Goal: Task Accomplishment & Management: Use online tool/utility

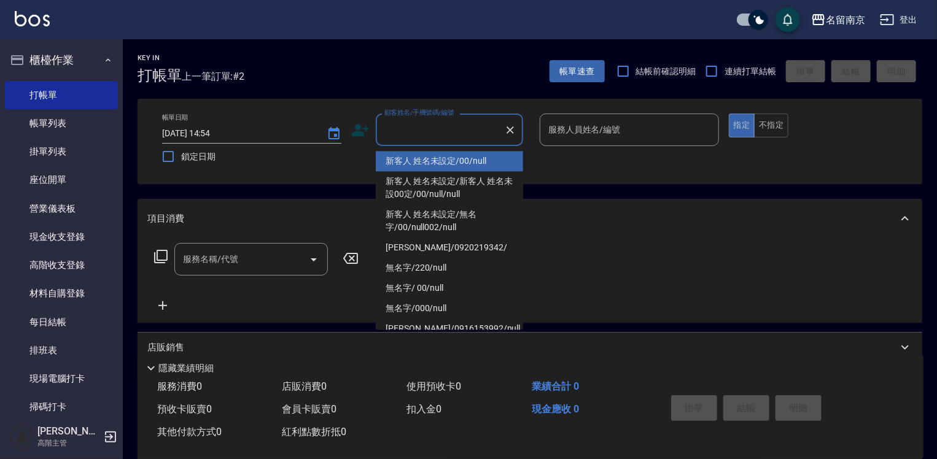
click at [467, 124] on input "顧客姓名/手機號碼/編號" at bounding box center [440, 129] width 118 height 21
type input "新客人 姓名未設定/00/null"
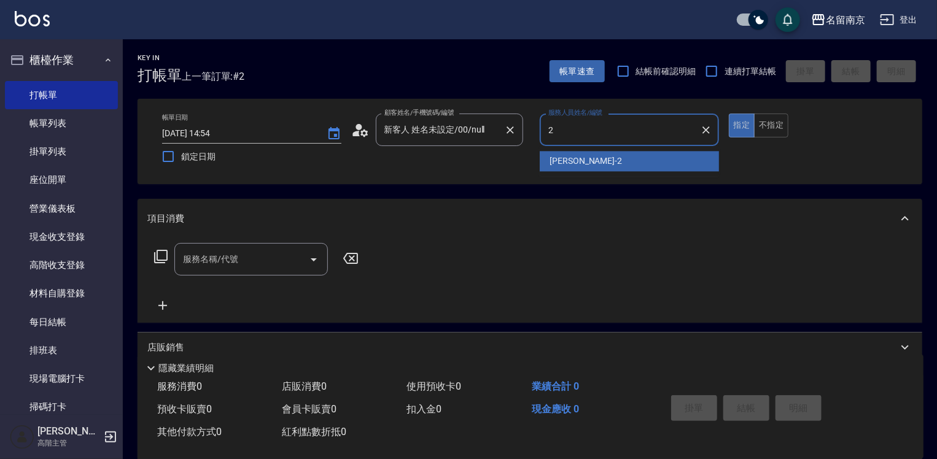
type input "[PERSON_NAME]-2"
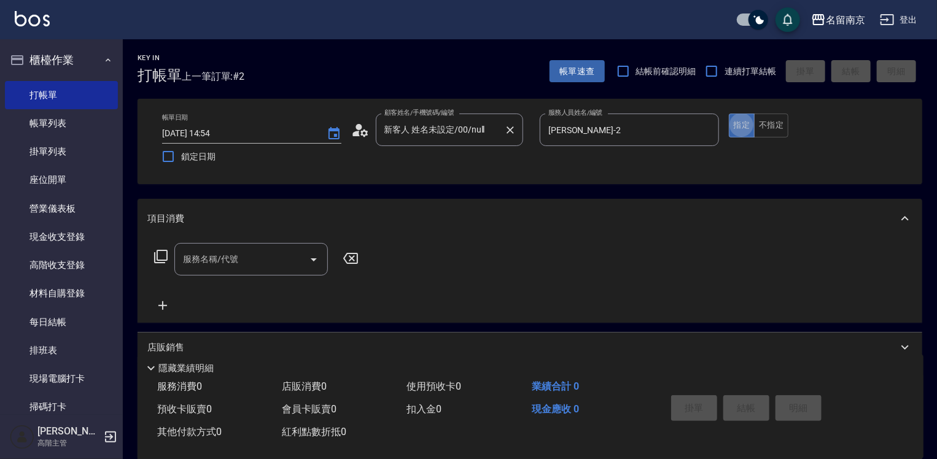
type button "true"
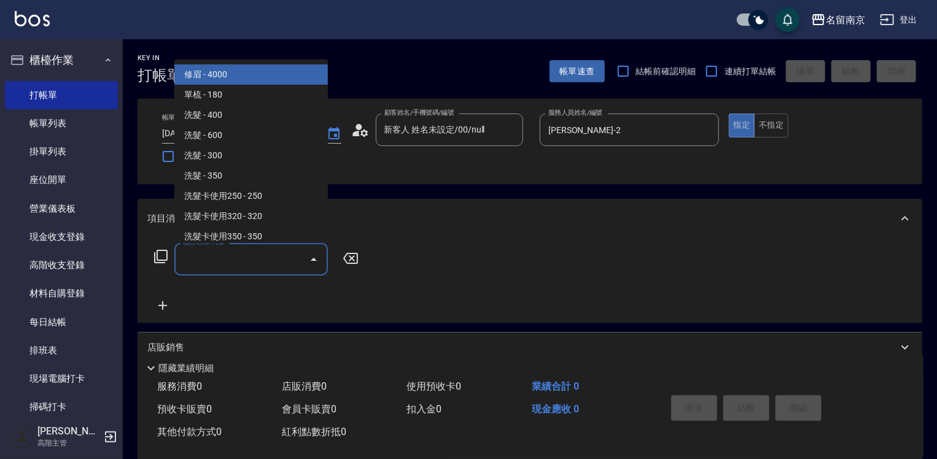
drag, startPoint x: 219, startPoint y: 255, endPoint x: 916, endPoint y: 265, distance: 697.7
click at [337, 253] on div "服務名稱/代號 服務名稱/代號" at bounding box center [256, 259] width 219 height 33
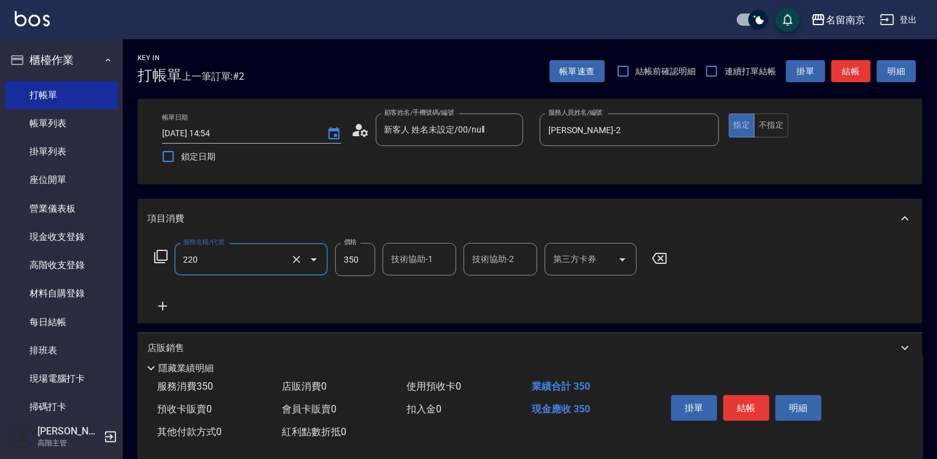
type input "洗髮(220)"
type input "3"
type input "370"
type input "2"
type input "軒-6"
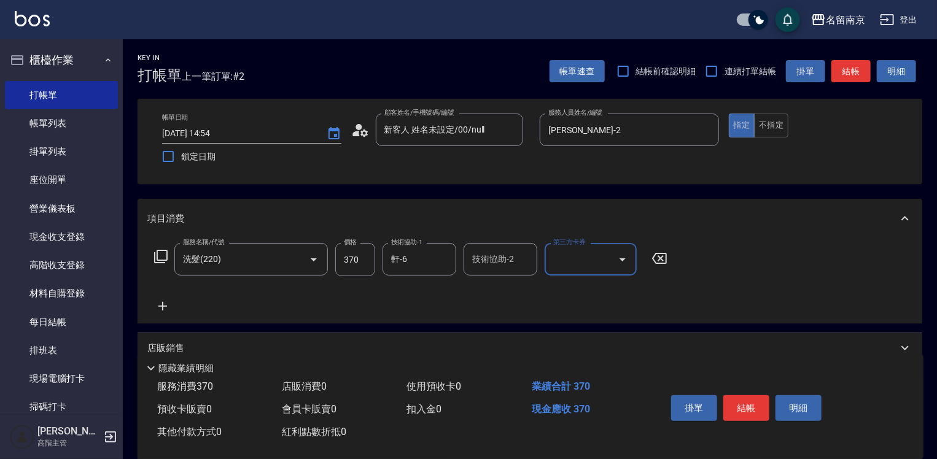
click at [162, 303] on icon at bounding box center [162, 306] width 9 height 9
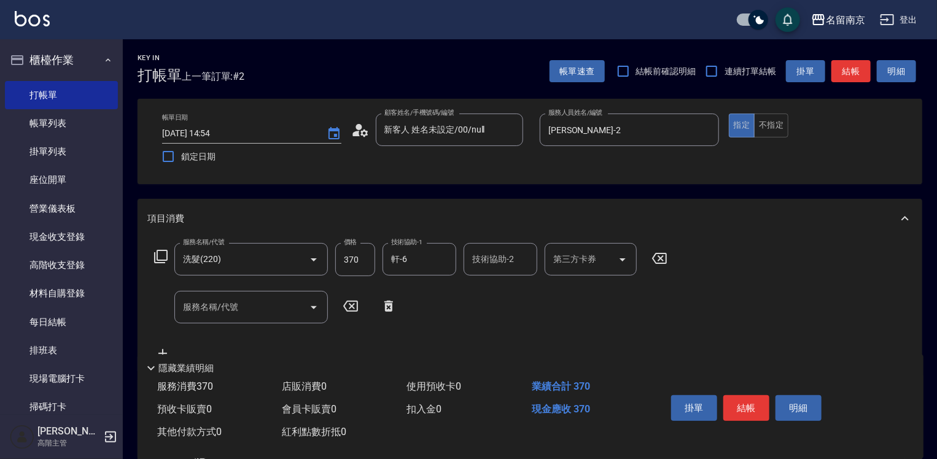
click at [166, 258] on icon at bounding box center [161, 256] width 15 height 15
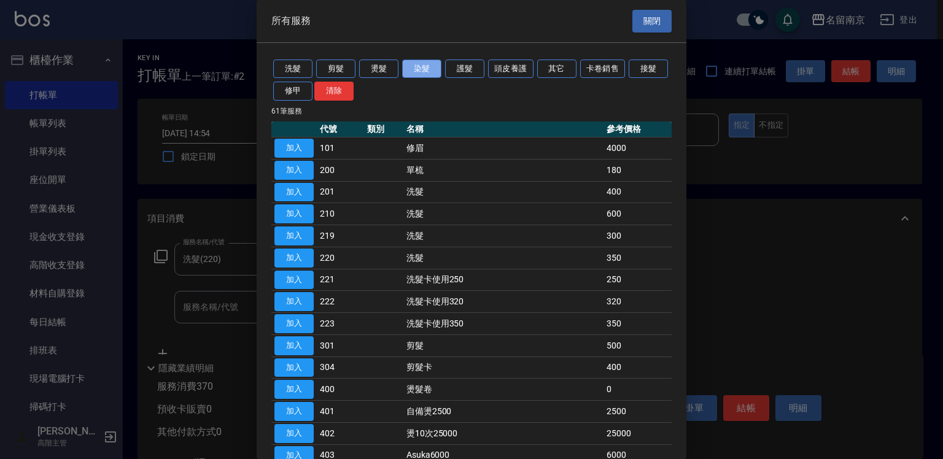
click at [410, 69] on button "染髮" at bounding box center [421, 69] width 39 height 19
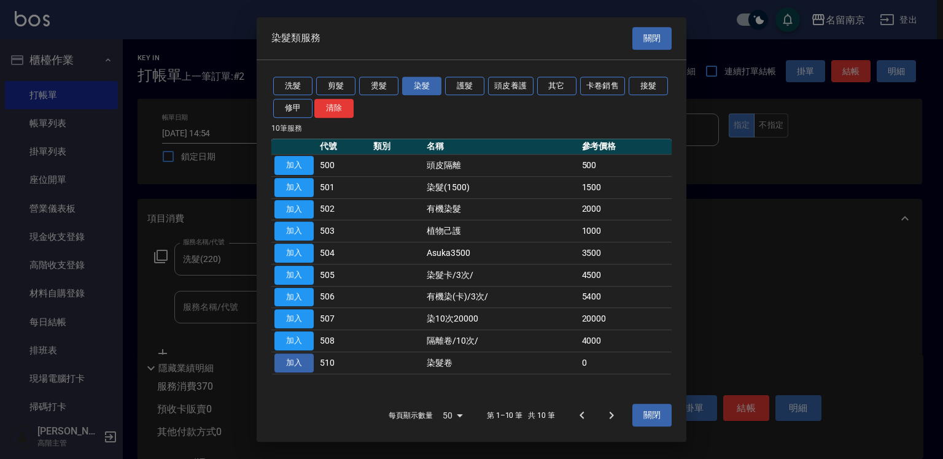
click at [297, 365] on button "加入" at bounding box center [294, 363] width 39 height 19
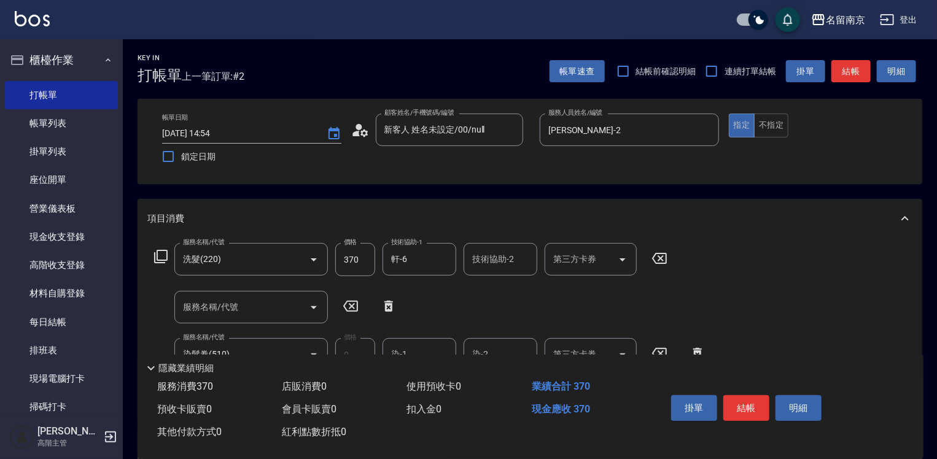
scroll to position [61, 0]
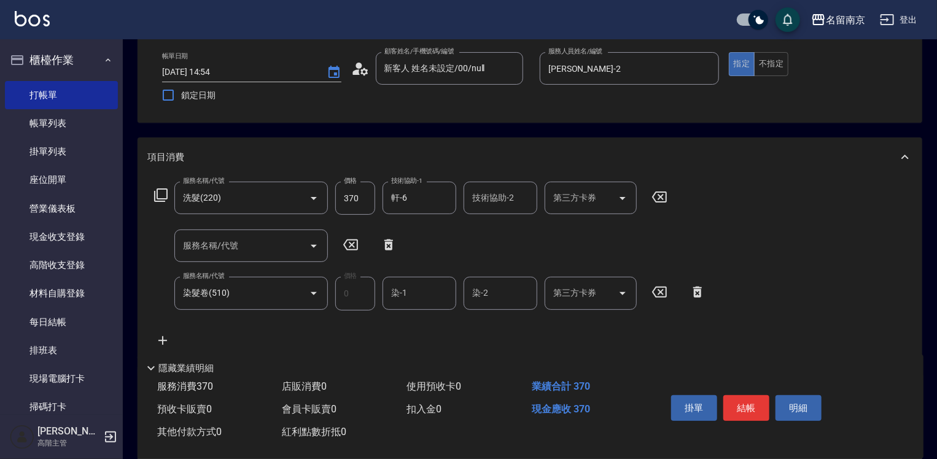
click at [411, 295] on input "染-1" at bounding box center [419, 292] width 63 height 21
type input "[PERSON_NAME]-2"
click at [160, 337] on icon at bounding box center [162, 340] width 31 height 15
click at [155, 193] on icon at bounding box center [161, 196] width 14 height 14
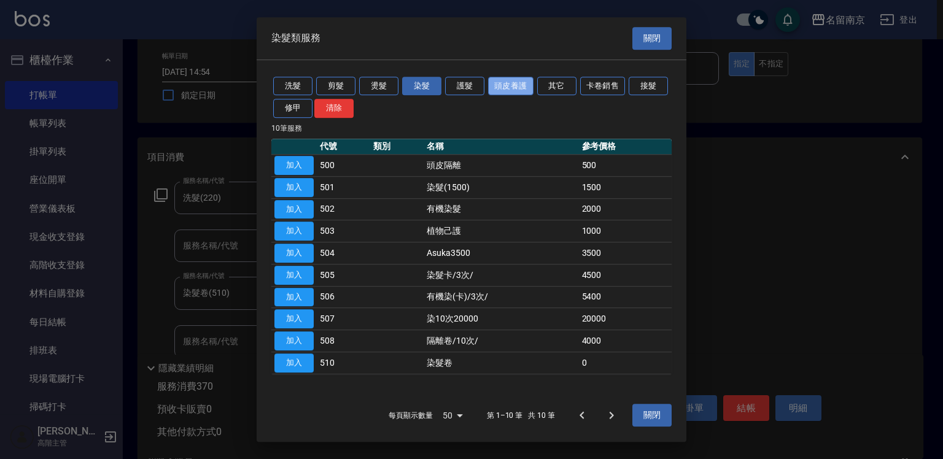
click at [499, 86] on button "頭皮養護" at bounding box center [510, 86] width 45 height 19
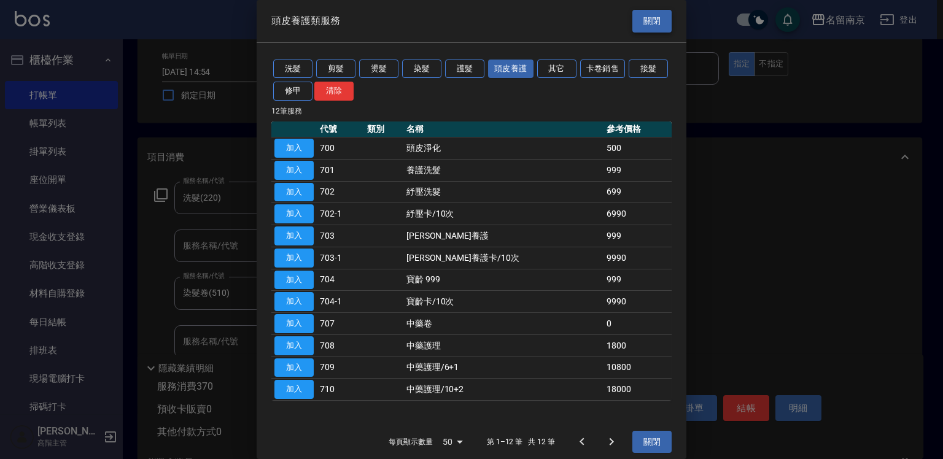
click at [633, 21] on button "關閉" at bounding box center [652, 21] width 39 height 23
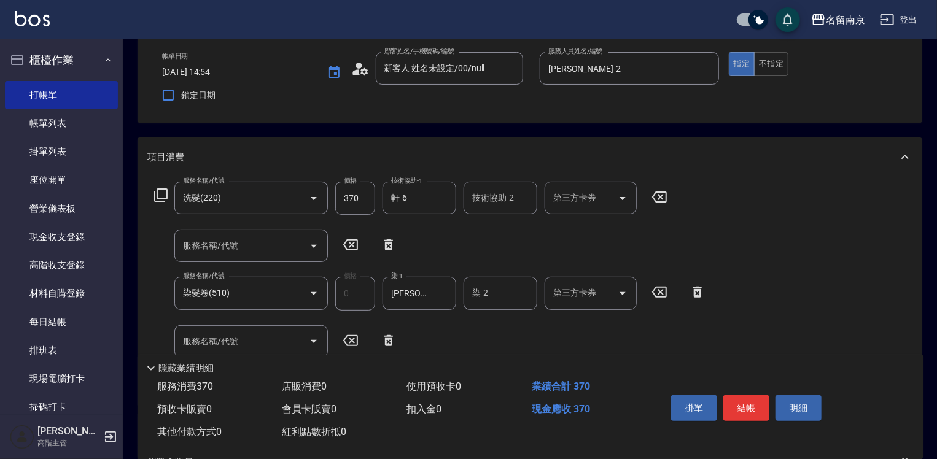
scroll to position [184, 0]
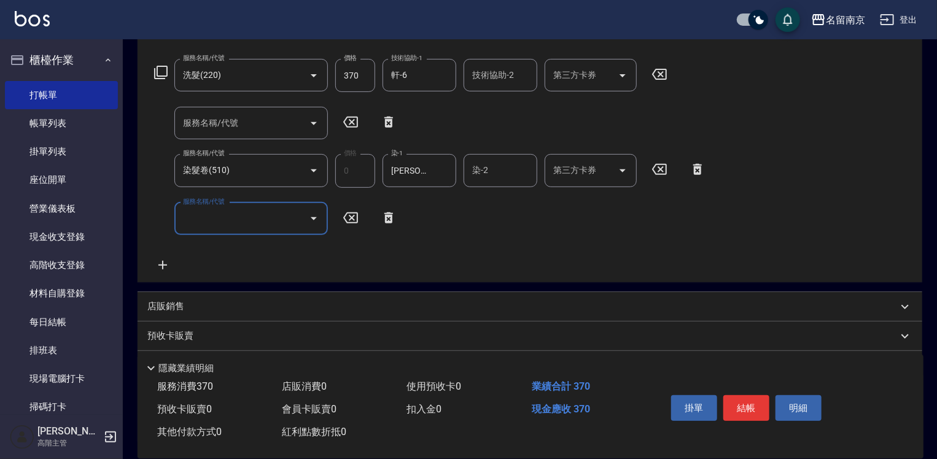
click at [270, 214] on input "服務名稱/代號" at bounding box center [242, 218] width 124 height 21
click at [752, 416] on button "結帳" at bounding box center [746, 408] width 46 height 26
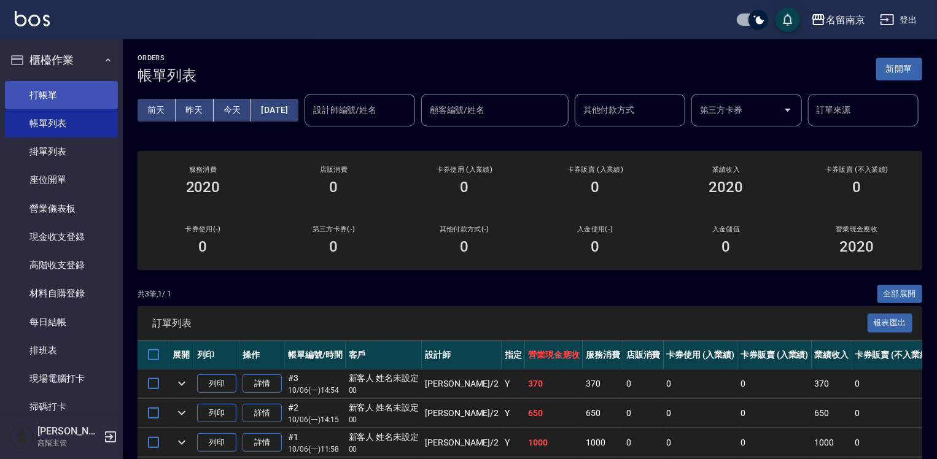
click at [53, 88] on link "打帳單" at bounding box center [61, 95] width 113 height 28
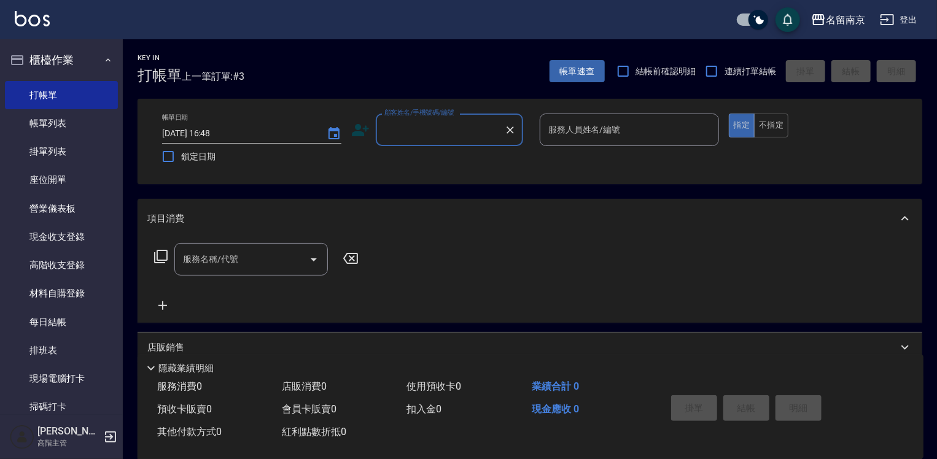
drag, startPoint x: 482, startPoint y: 126, endPoint x: 637, endPoint y: 131, distance: 155.4
click at [637, 131] on div "帳單日期 [DATE] 16:48 鎖定日期 顧客姓名/手機號碼/編號 顧客姓名/手機號碼/編號 服務人員姓名/編號 服務人員姓名/編號 指定 不指定" at bounding box center [529, 142] width 755 height 56
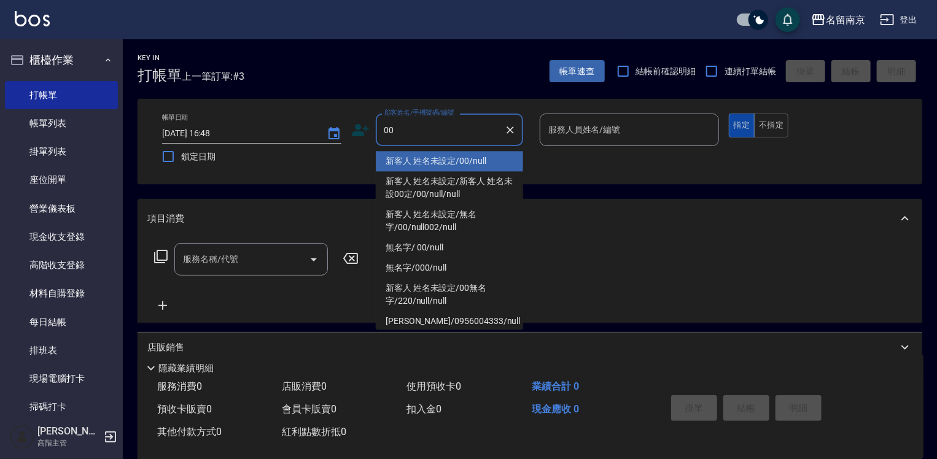
type input "新客人 姓名未設定/00/null"
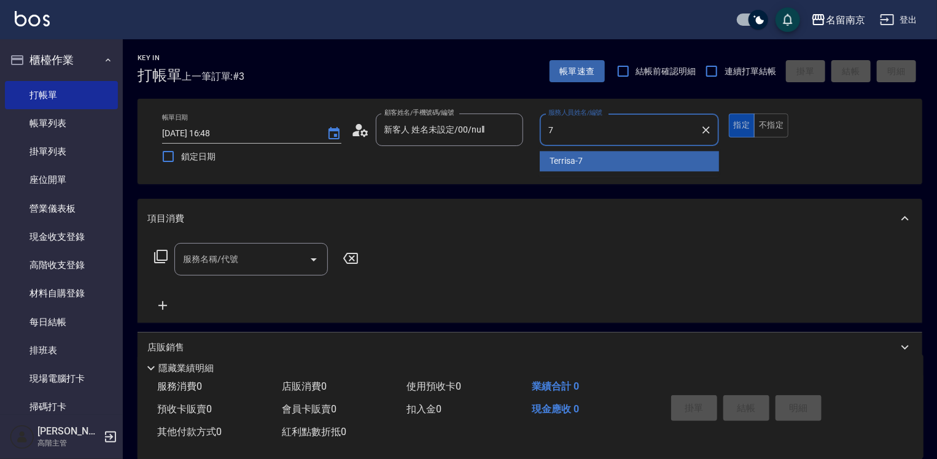
type input "Terrisa-7"
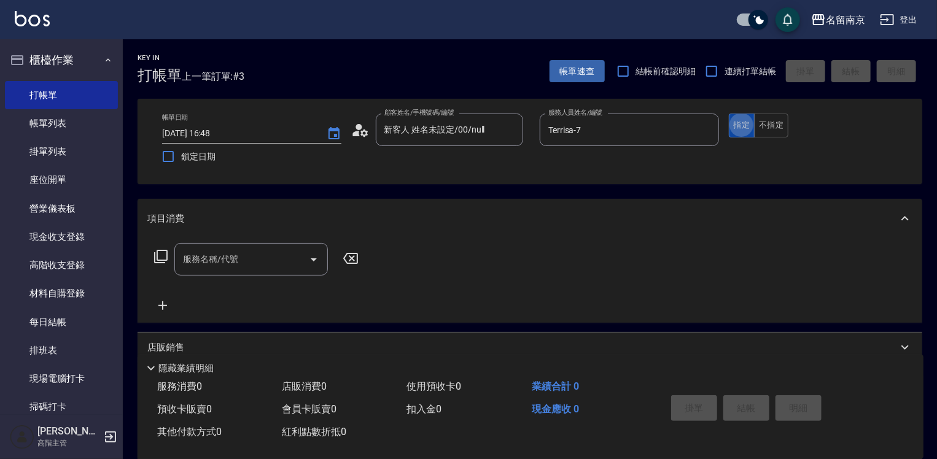
type button "true"
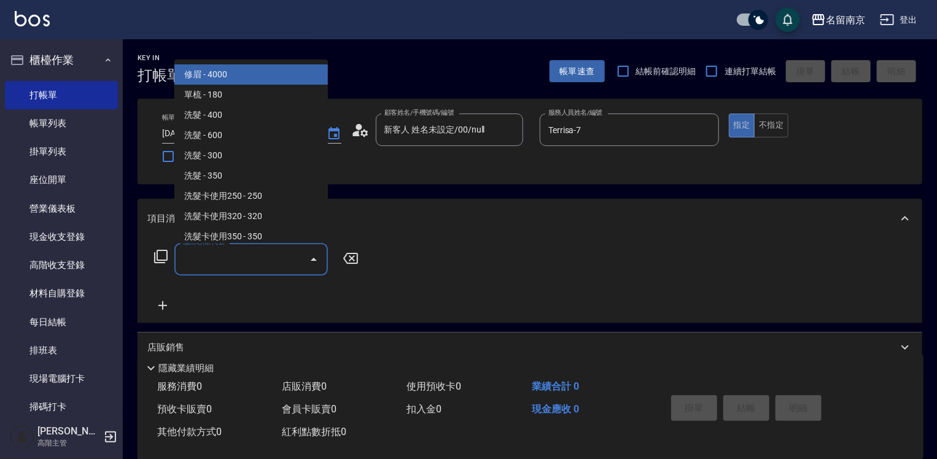
drag, startPoint x: 262, startPoint y: 260, endPoint x: 830, endPoint y: 351, distance: 574.6
click at [347, 268] on div "服務名稱/代號 服務名稱/代號" at bounding box center [256, 259] width 219 height 33
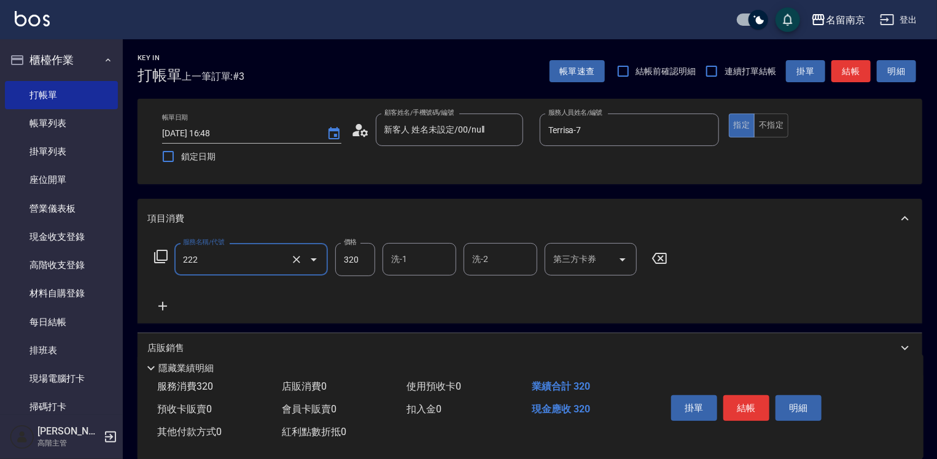
click at [260, 266] on input "222" at bounding box center [234, 259] width 108 height 21
click at [264, 292] on span "洗髮卡使用320 - 320" at bounding box center [251, 291] width 154 height 20
click at [261, 261] on input "洗髮卡使用320(222)" at bounding box center [234, 259] width 108 height 21
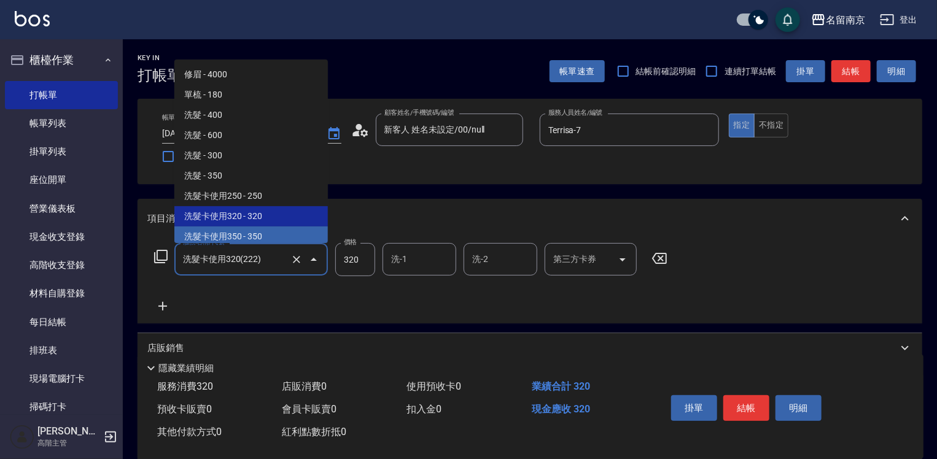
click at [271, 236] on span "洗髮卡使用350 - 350" at bounding box center [251, 237] width 154 height 20
type input "洗髮卡使用350(223)"
type input "350"
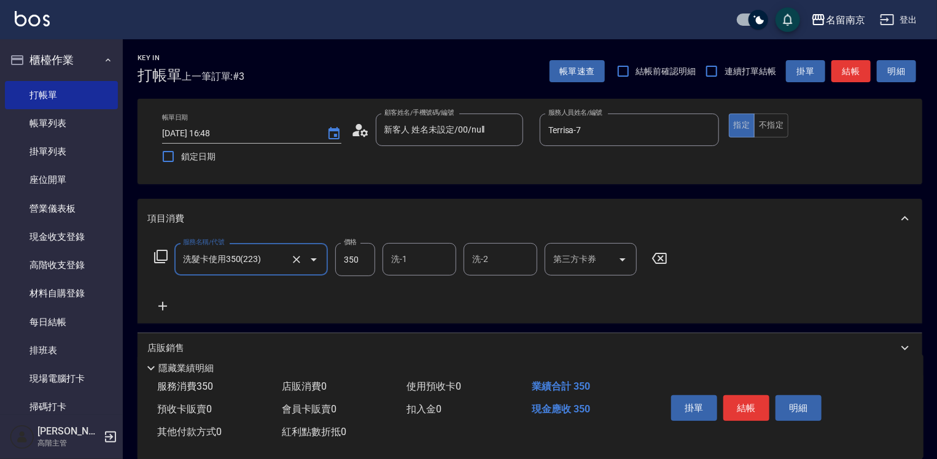
type input "洗髮卡使用350(223)"
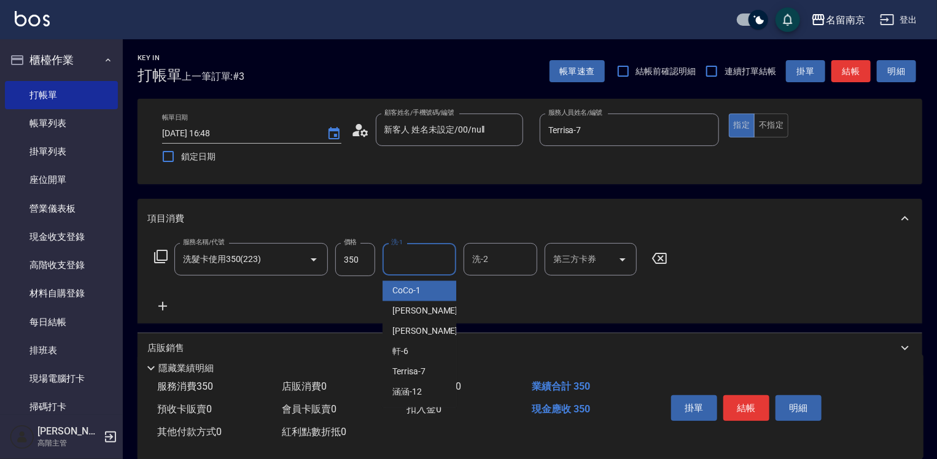
drag, startPoint x: 395, startPoint y: 257, endPoint x: 438, endPoint y: 267, distance: 44.0
click at [396, 258] on input "洗-1" at bounding box center [419, 259] width 63 height 21
type input "Terrisa-7"
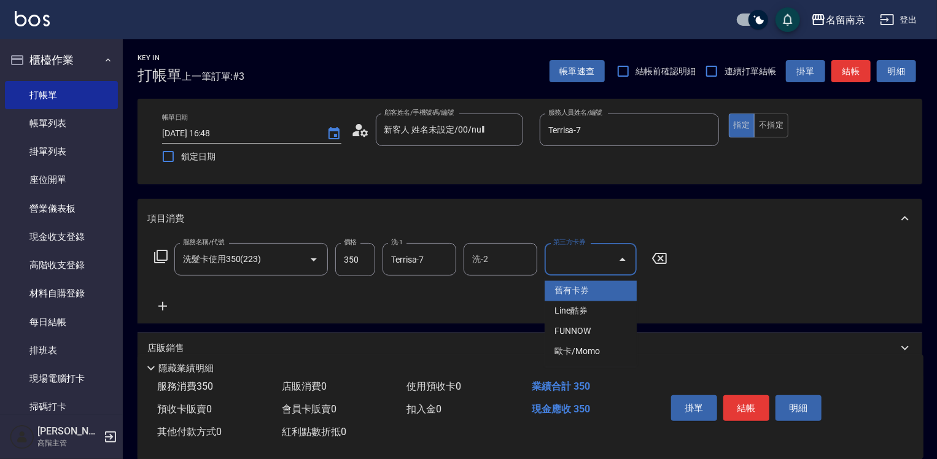
drag, startPoint x: 558, startPoint y: 262, endPoint x: 573, endPoint y: 283, distance: 26.1
click at [560, 263] on input "第三方卡券" at bounding box center [581, 259] width 63 height 21
click at [573, 284] on span "舊有卡券" at bounding box center [591, 291] width 92 height 20
type input "舊有卡券"
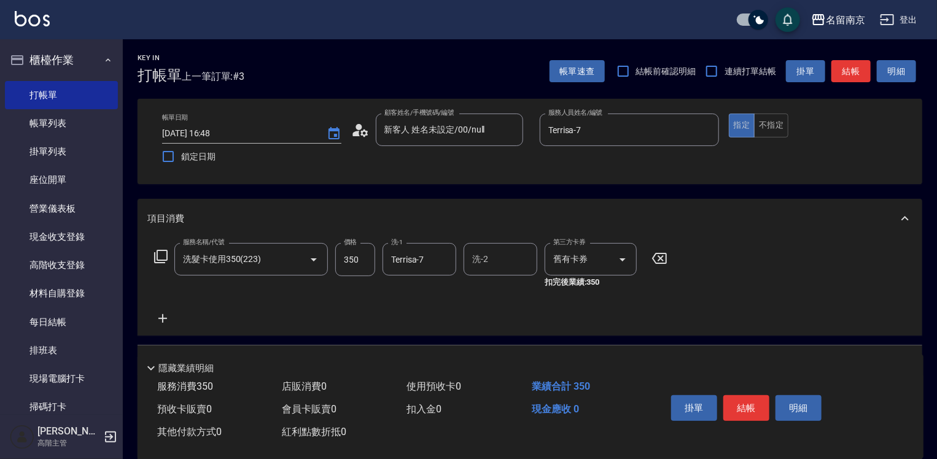
click at [165, 315] on icon at bounding box center [162, 318] width 31 height 15
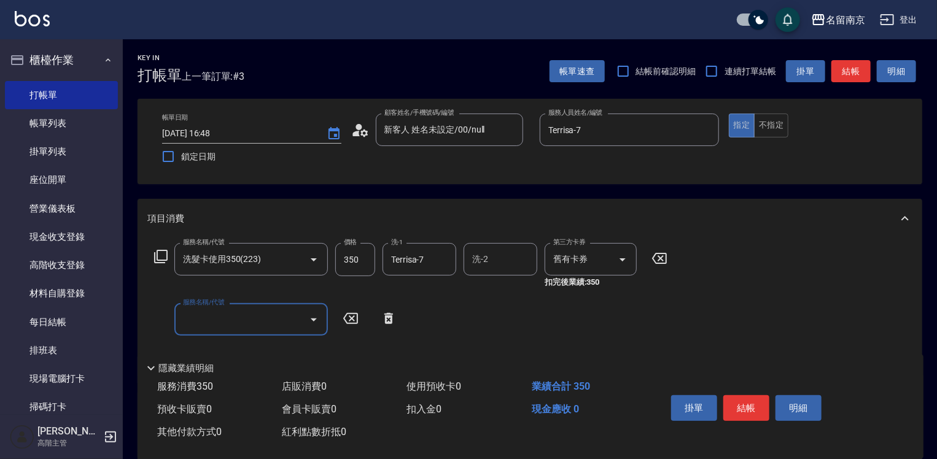
drag, startPoint x: 165, startPoint y: 315, endPoint x: 246, endPoint y: 326, distance: 82.4
click at [201, 319] on input "服務名稱/代號" at bounding box center [242, 319] width 124 height 21
type input "染髮(1500)(501)"
type input "2500"
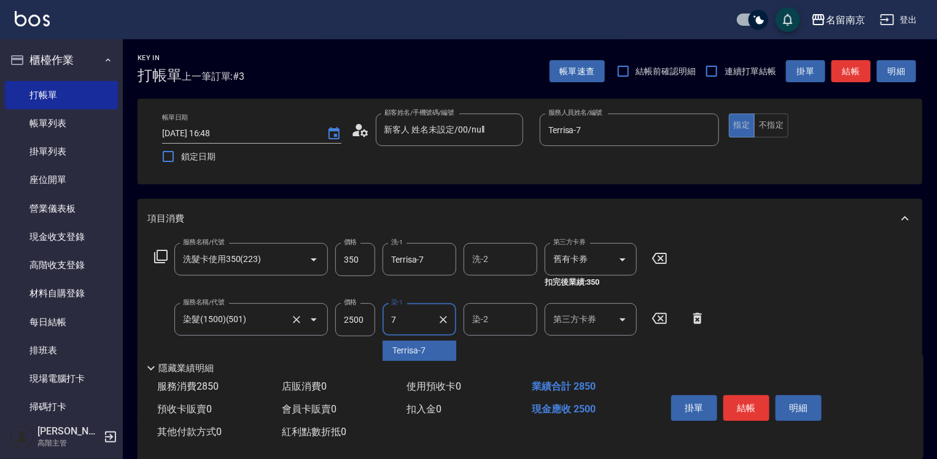
type input "Terrisa-7"
click at [750, 403] on button "結帳" at bounding box center [746, 408] width 46 height 26
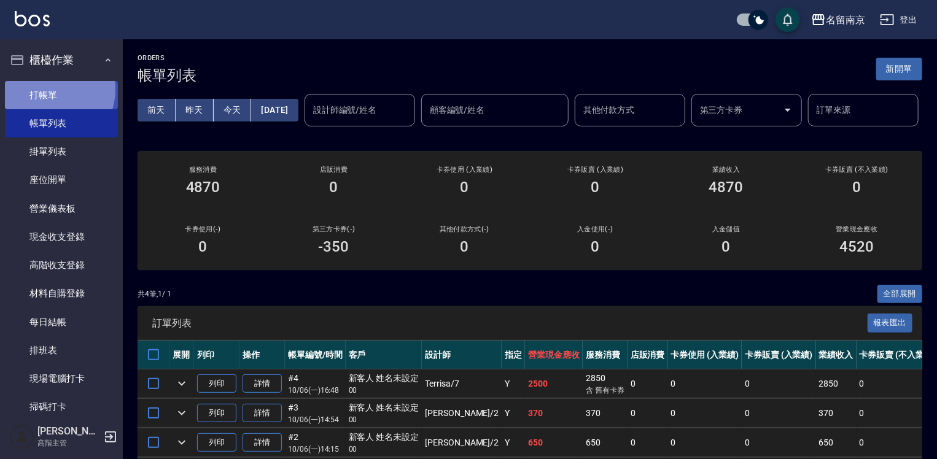
click at [53, 90] on link "打帳單" at bounding box center [61, 95] width 113 height 28
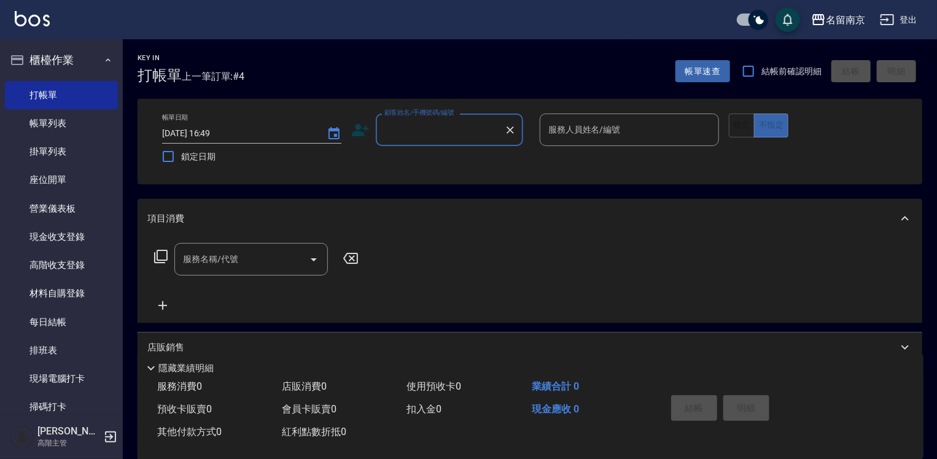
drag, startPoint x: 419, startPoint y: 125, endPoint x: 508, endPoint y: 141, distance: 90.6
click at [452, 124] on input "顧客姓名/手機號碼/編號" at bounding box center [440, 129] width 118 height 21
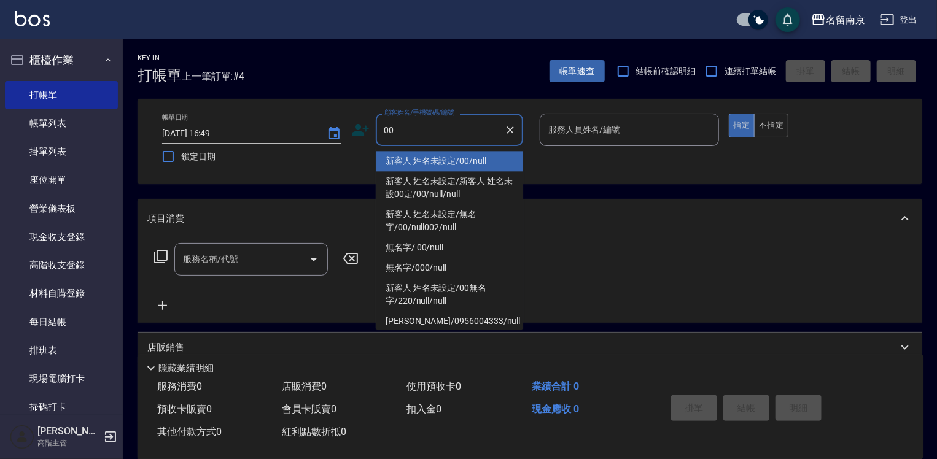
type input "新客人 姓名未設定/00/null"
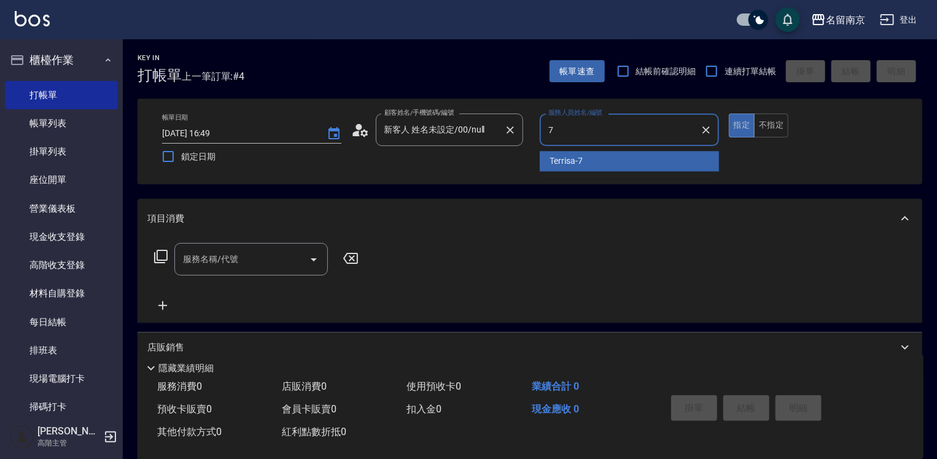
type input "Terrisa-7"
type button "true"
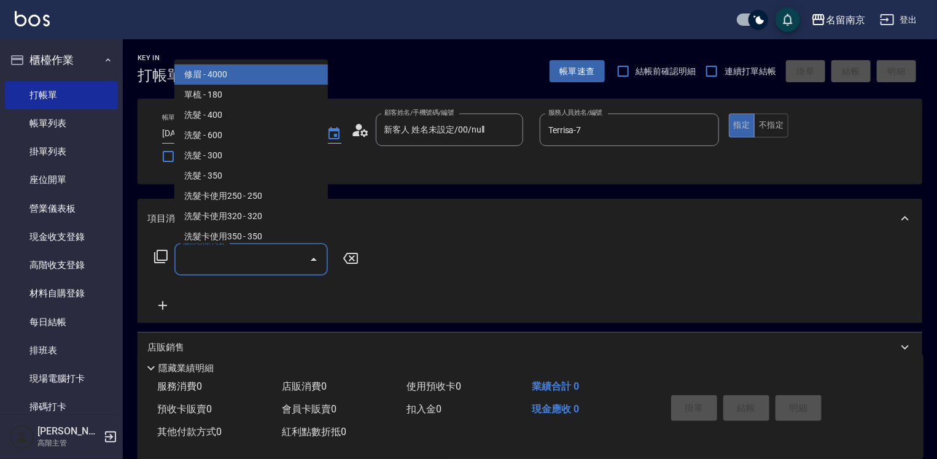
drag, startPoint x: 243, startPoint y: 265, endPoint x: 298, endPoint y: 265, distance: 55.3
click at [271, 263] on input "服務名稱/代號" at bounding box center [242, 259] width 124 height 21
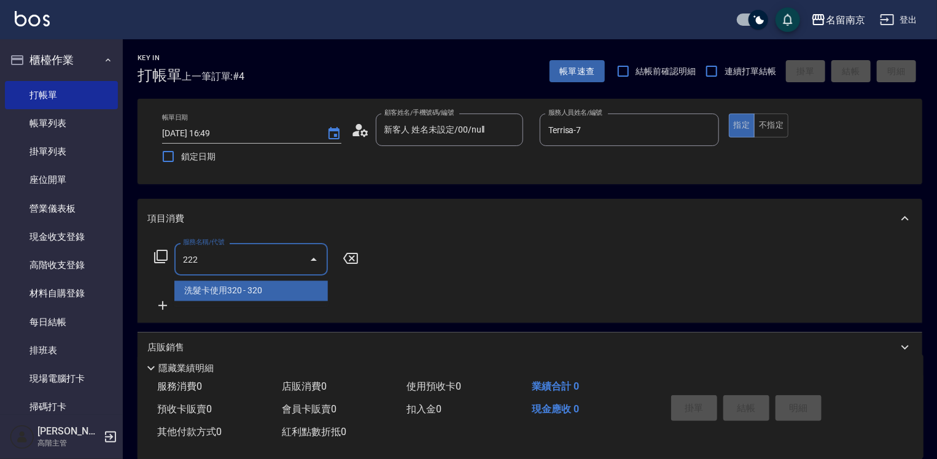
click at [226, 292] on span "洗髮卡使用320 - 320" at bounding box center [251, 291] width 154 height 20
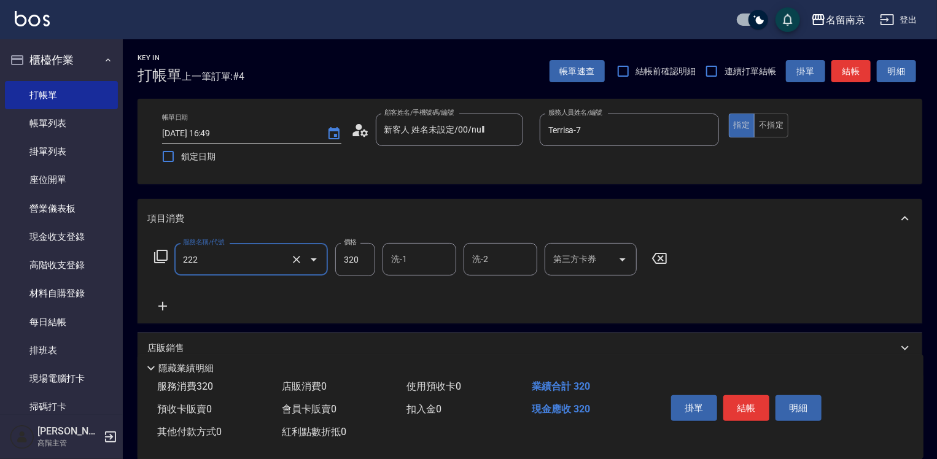
type input "洗髮卡使用320(222)"
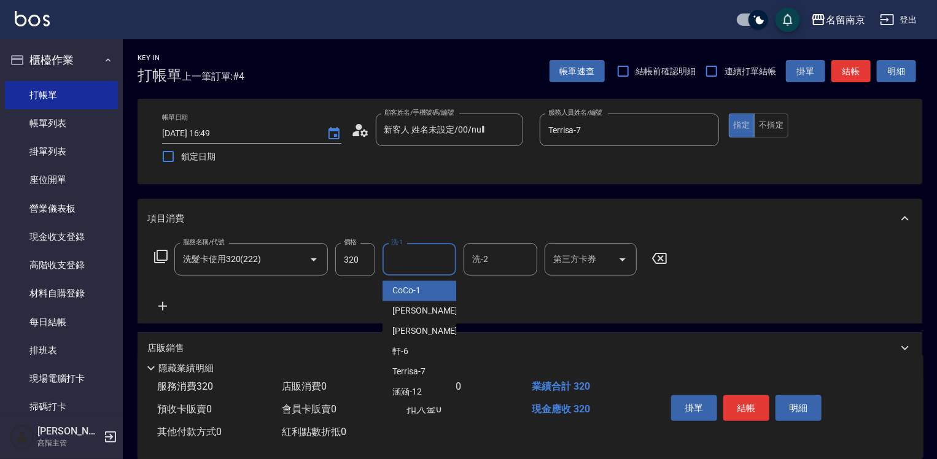
click at [405, 268] on input "洗-1" at bounding box center [419, 259] width 63 height 21
type input "Terrisa-7"
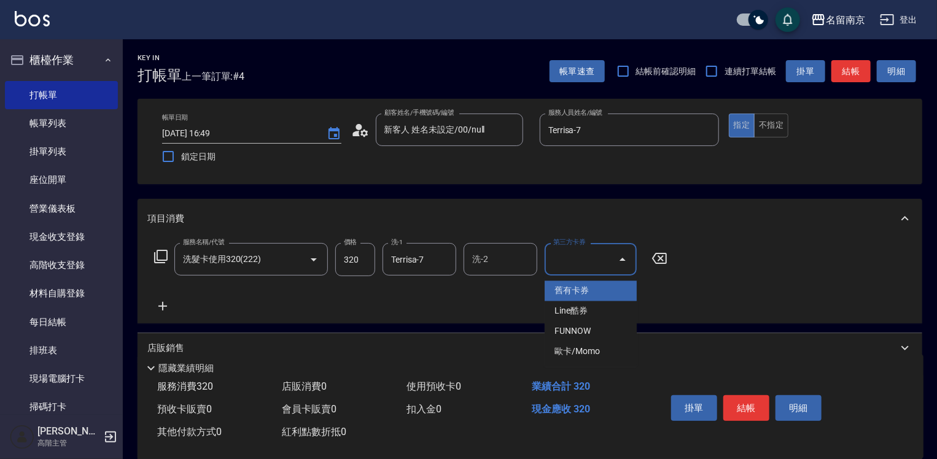
drag, startPoint x: 583, startPoint y: 258, endPoint x: 538, endPoint y: 292, distance: 56.5
click at [581, 259] on input "第三方卡券" at bounding box center [581, 259] width 63 height 21
click at [559, 290] on span "舊有卡券" at bounding box center [591, 291] width 92 height 20
type input "舊有卡券"
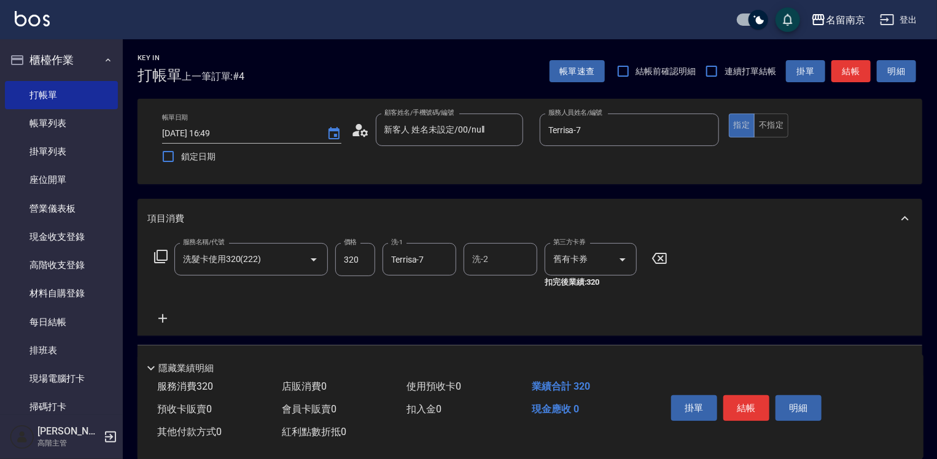
click at [159, 319] on icon at bounding box center [162, 318] width 9 height 9
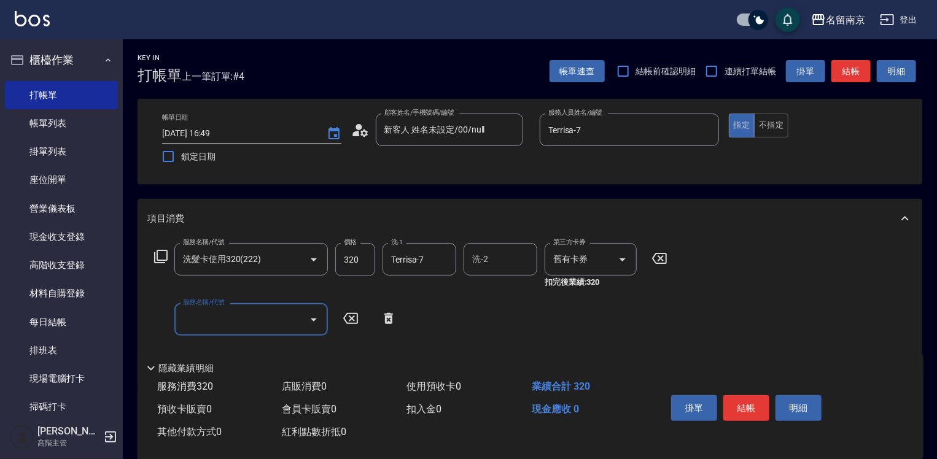
click at [195, 317] on input "服務名稱/代號" at bounding box center [242, 319] width 124 height 21
type input "染髮(1500)(501)"
type input "2200"
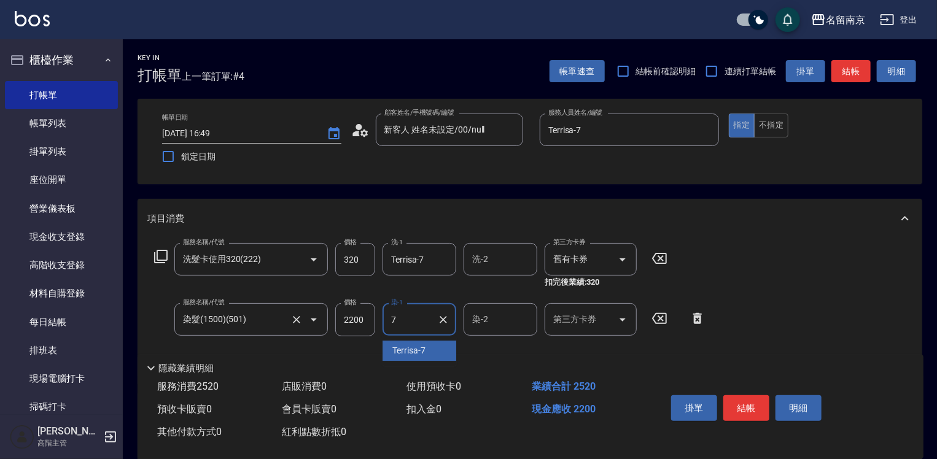
type input "Terrisa-7"
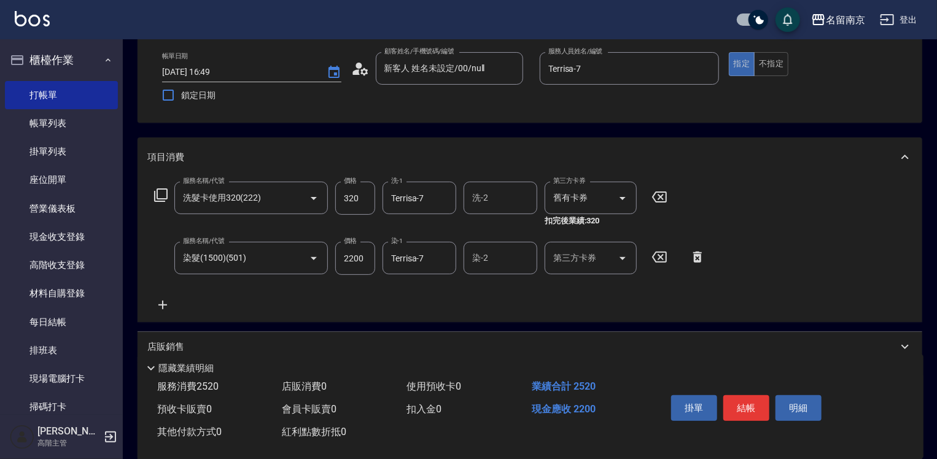
click at [165, 303] on icon at bounding box center [162, 305] width 31 height 15
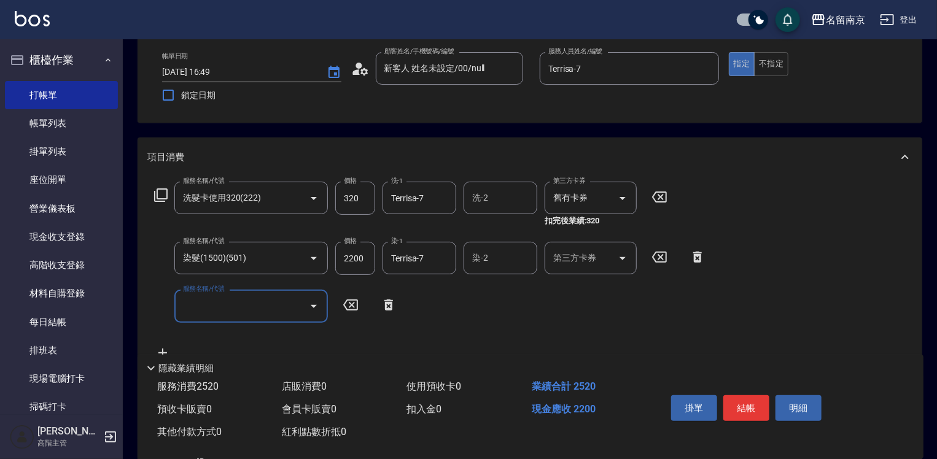
click at [219, 306] on div "服務名稱/代號 服務名稱/代號" at bounding box center [251, 306] width 154 height 33
type input "剪髮(301)"
type input "650"
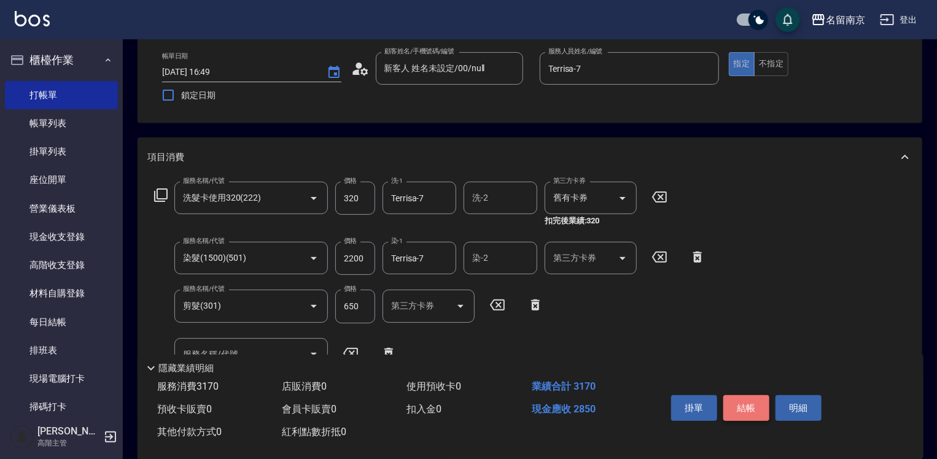
click at [742, 407] on button "結帳" at bounding box center [746, 408] width 46 height 26
